Goal: Information Seeking & Learning: Find specific page/section

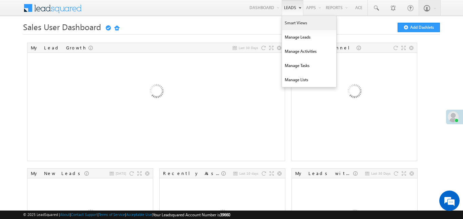
click at [299, 17] on link "Smart Views" at bounding box center [309, 23] width 54 height 14
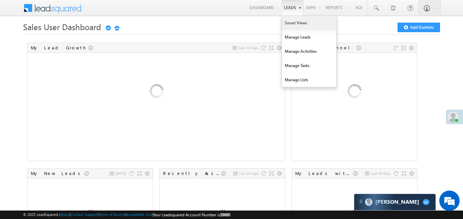
click at [293, 23] on link "Smart Views" at bounding box center [309, 23] width 54 height 14
click at [297, 22] on link "Smart Views" at bounding box center [309, 23] width 54 height 14
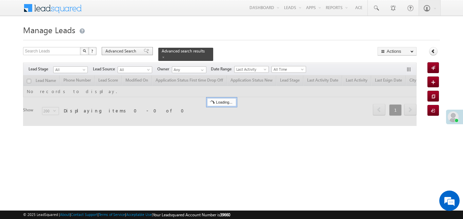
click at [127, 48] on span "Advanced Search" at bounding box center [121, 51] width 33 height 6
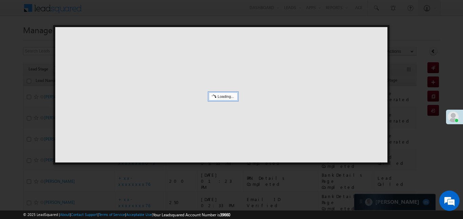
click at [128, 50] on div at bounding box center [221, 94] width 332 height 135
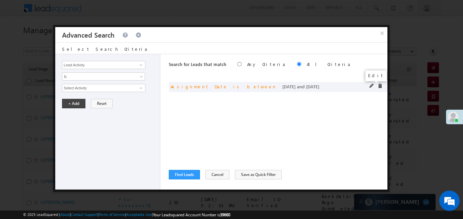
click at [370, 85] on span at bounding box center [371, 86] width 5 height 5
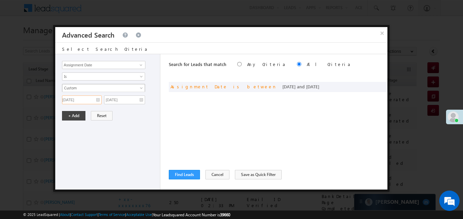
click at [80, 99] on input "26/09/25" at bounding box center [82, 99] width 40 height 9
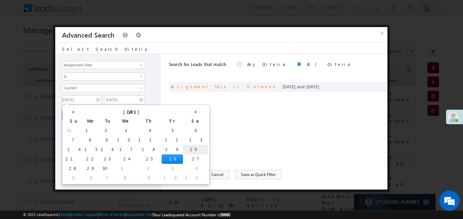
click at [183, 147] on td "20" at bounding box center [195, 149] width 25 height 9
type input "20/09/25"
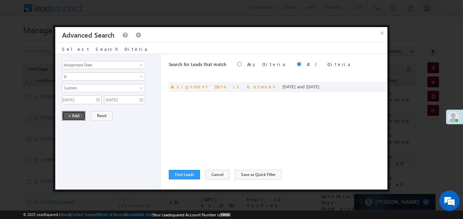
click at [74, 115] on button "+ Add" at bounding box center [73, 115] width 23 height 9
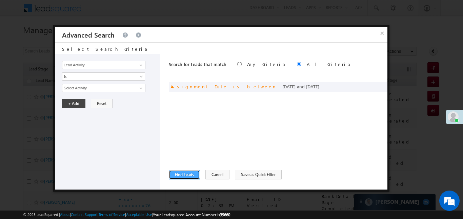
click at [184, 175] on button "Find Leads" at bounding box center [184, 174] width 31 height 9
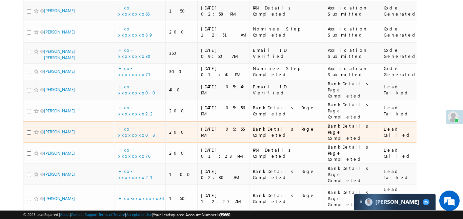
scroll to position [147, 0]
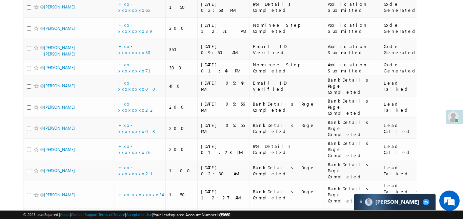
drag, startPoint x: 308, startPoint y: 80, endPoint x: 351, endPoint y: 76, distance: 43.2
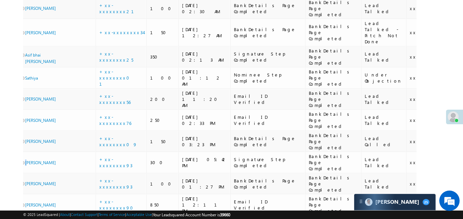
scroll to position [0, 0]
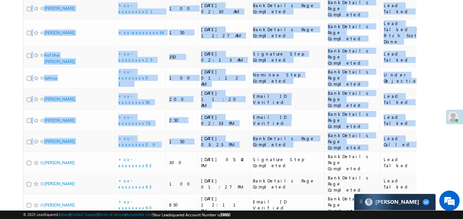
drag, startPoint x: 311, startPoint y: 58, endPoint x: 2, endPoint y: 77, distance: 309.4
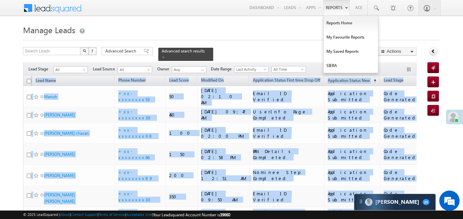
click at [338, 12] on link "Reports" at bounding box center [336, 8] width 26 height 16
click at [338, 36] on link "My Favourite Reports" at bounding box center [350, 37] width 54 height 14
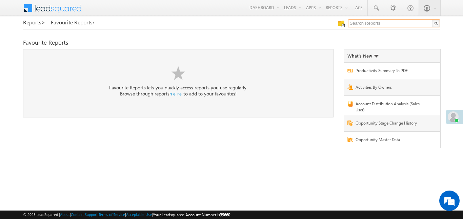
click at [389, 24] on input "text" at bounding box center [394, 23] width 92 height 8
type input "me to others"
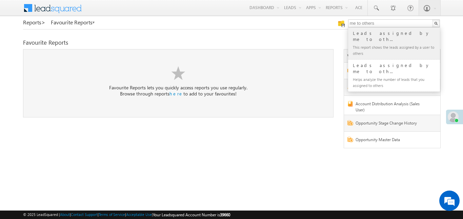
click at [375, 35] on div "Leads assigned by me to oth..." at bounding box center [396, 36] width 91 height 14
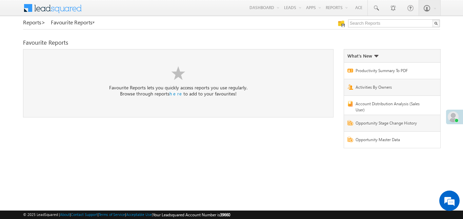
click at [375, 35] on div "Reports > Favourite Reports Favourite Reports here" at bounding box center [231, 87] width 416 height 136
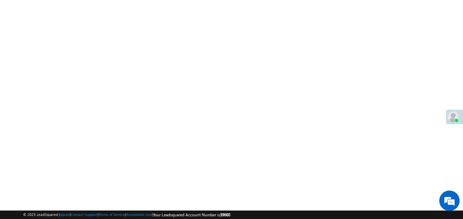
scroll to position [78, 0]
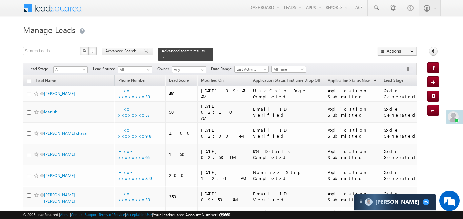
click at [129, 52] on span "Advanced Search" at bounding box center [121, 51] width 33 height 6
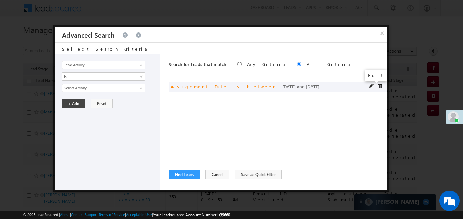
click at [370, 84] on span at bounding box center [371, 86] width 5 height 5
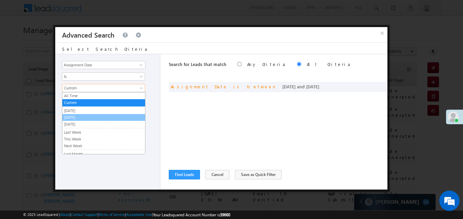
drag, startPoint x: 77, startPoint y: 115, endPoint x: 88, endPoint y: 115, distance: 10.8
click at [88, 115] on link "[DATE]" at bounding box center [103, 117] width 83 height 6
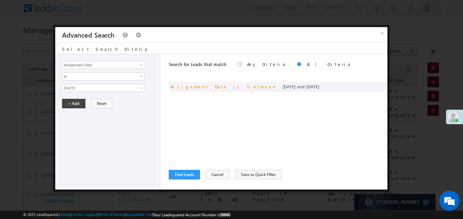
click at [88, 115] on div "Lead Activity Task Sales Group Prospect Id WA Last Message Timestamp 4th Day Di…" at bounding box center [107, 121] width 105 height 135
click at [83, 108] on button "+ Add" at bounding box center [73, 103] width 23 height 9
click at [71, 102] on button "+ Add" at bounding box center [73, 103] width 23 height 9
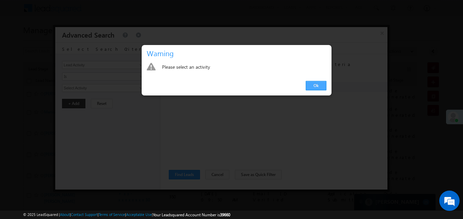
click at [314, 88] on link "Ok" at bounding box center [315, 85] width 21 height 9
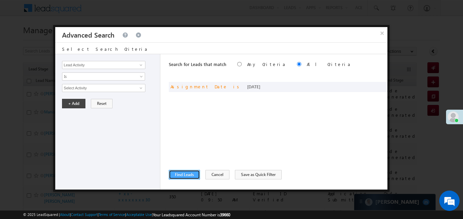
click at [185, 177] on button "Find Leads" at bounding box center [184, 174] width 31 height 9
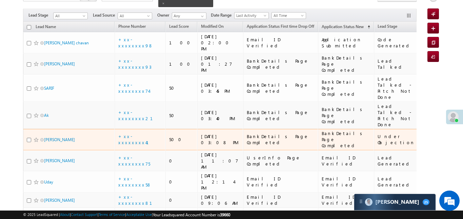
scroll to position [54, 0]
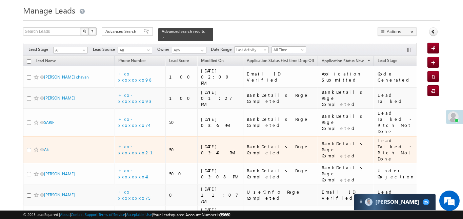
scroll to position [0, 0]
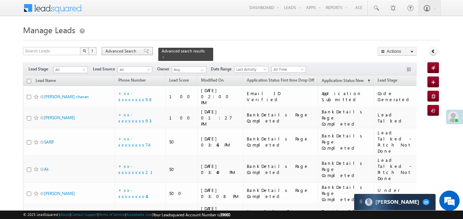
click at [122, 51] on span "Advanced Search" at bounding box center [121, 51] width 33 height 6
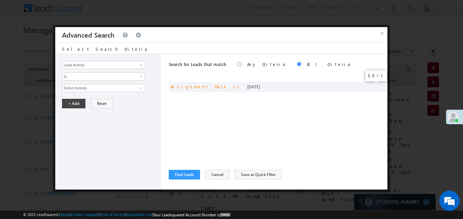
click at [0, 0] on span at bounding box center [0, 0] width 0 height 0
click at [122, 89] on span "[DATE]" at bounding box center [98, 88] width 73 height 6
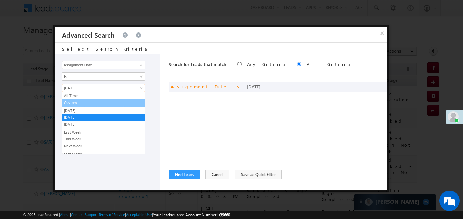
click at [95, 106] on ul "All Time Custom Yesterday Today Tomorrow Last Week This Week Next Week Last Mon…" at bounding box center [103, 123] width 83 height 62
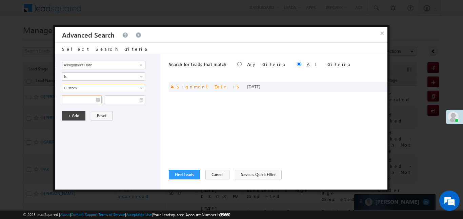
click at [86, 100] on input "text" at bounding box center [82, 99] width 40 height 9
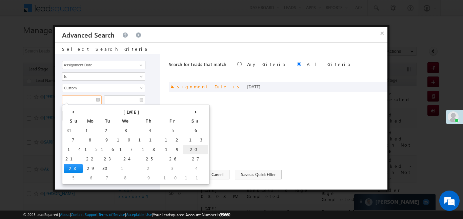
click at [183, 150] on td "20" at bounding box center [195, 149] width 25 height 9
type input "20/09/25"
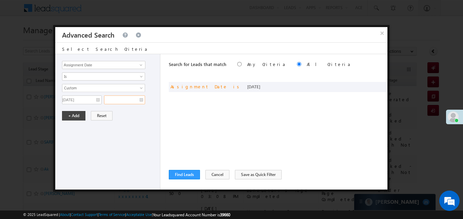
click at [116, 104] on input "text" at bounding box center [124, 99] width 41 height 9
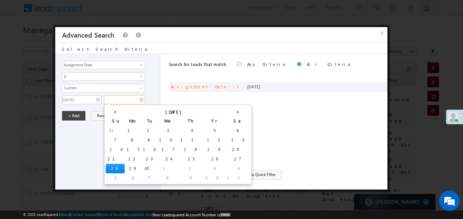
click at [112, 168] on td "28" at bounding box center [115, 168] width 19 height 9
type input "28/09/25"
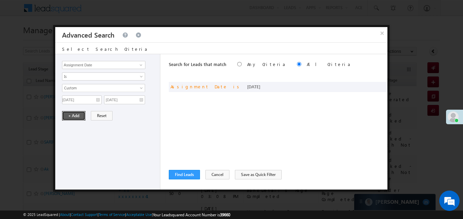
click at [79, 117] on button "+ Add" at bounding box center [73, 115] width 23 height 9
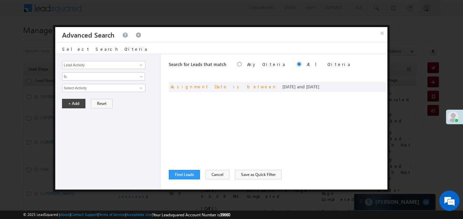
click at [179, 179] on div "Search for Leads that match Any Criteria All Criteria Note that the current tri…" at bounding box center [278, 121] width 218 height 135
click at [184, 177] on button "Find Leads" at bounding box center [184, 174] width 31 height 9
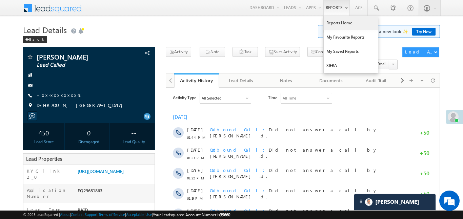
click at [342, 28] on link "Reports Home" at bounding box center [350, 23] width 54 height 14
